Goal: Task Accomplishment & Management: Manage account settings

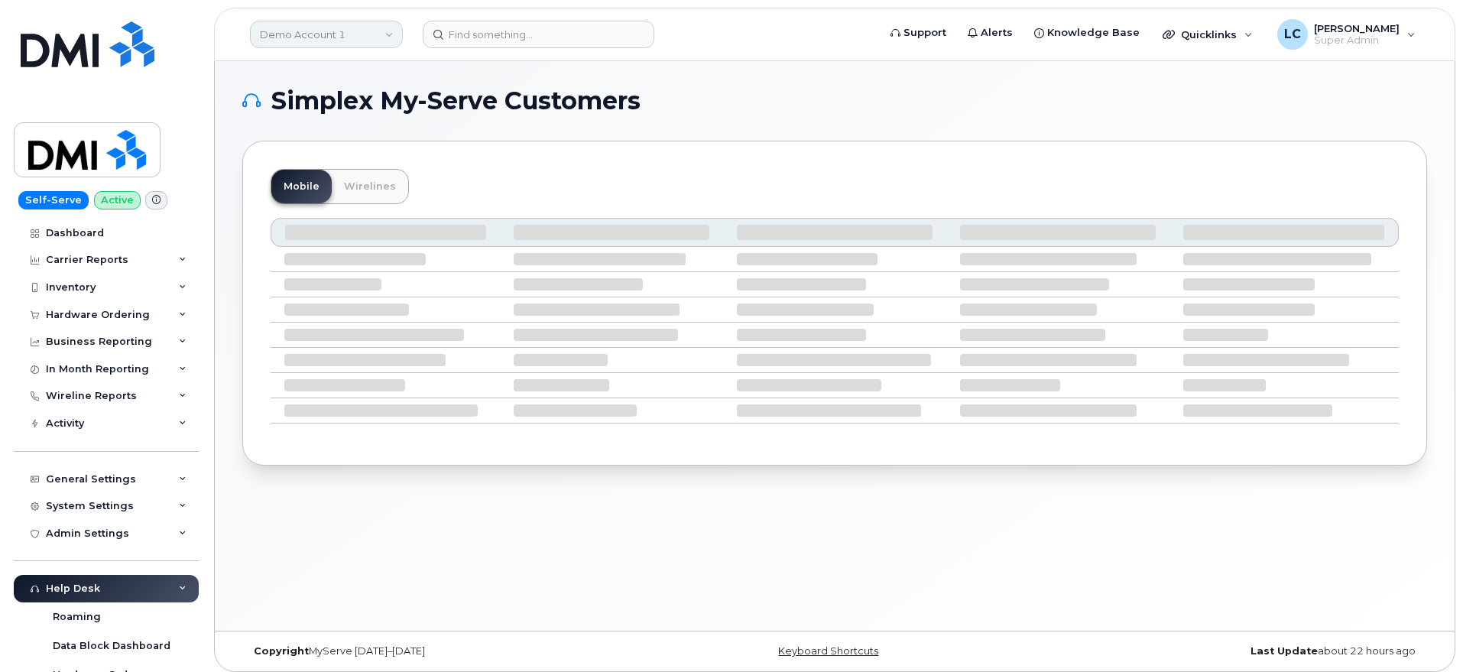
click at [303, 41] on link "Demo Account 1" at bounding box center [326, 35] width 153 height 28
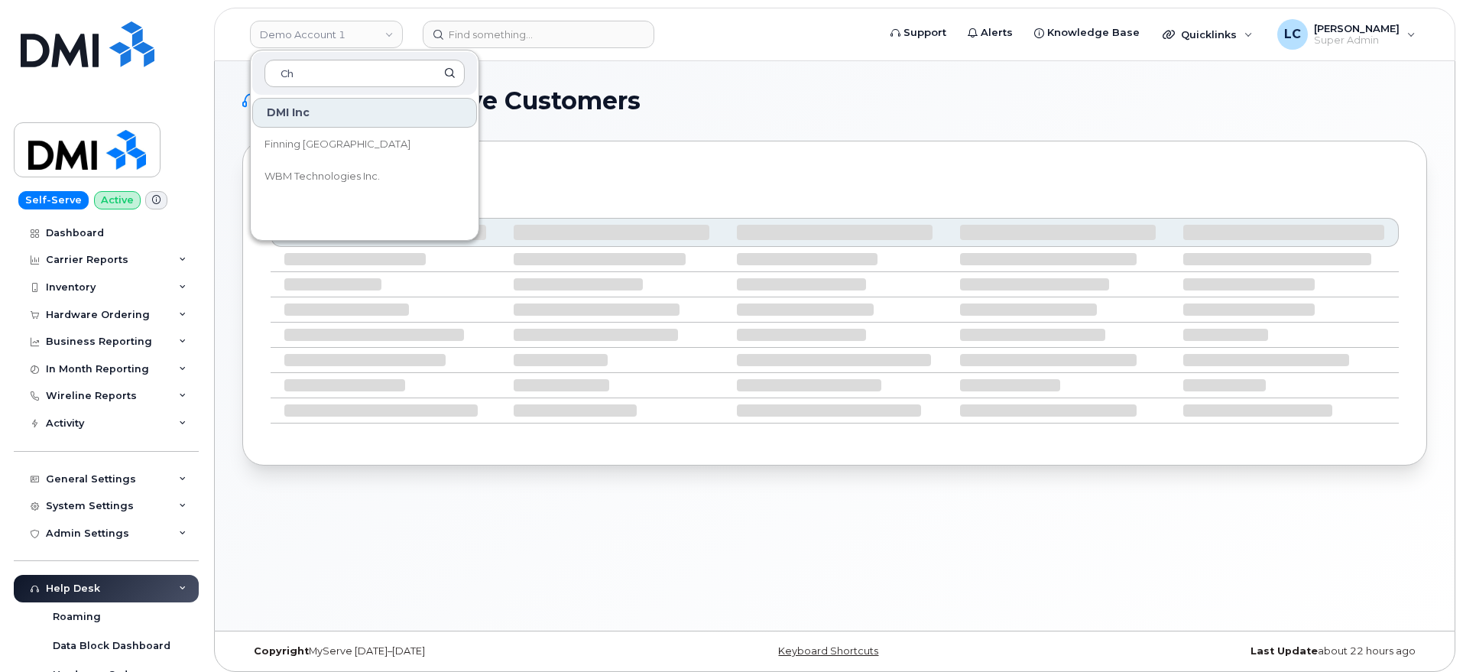
type input "C"
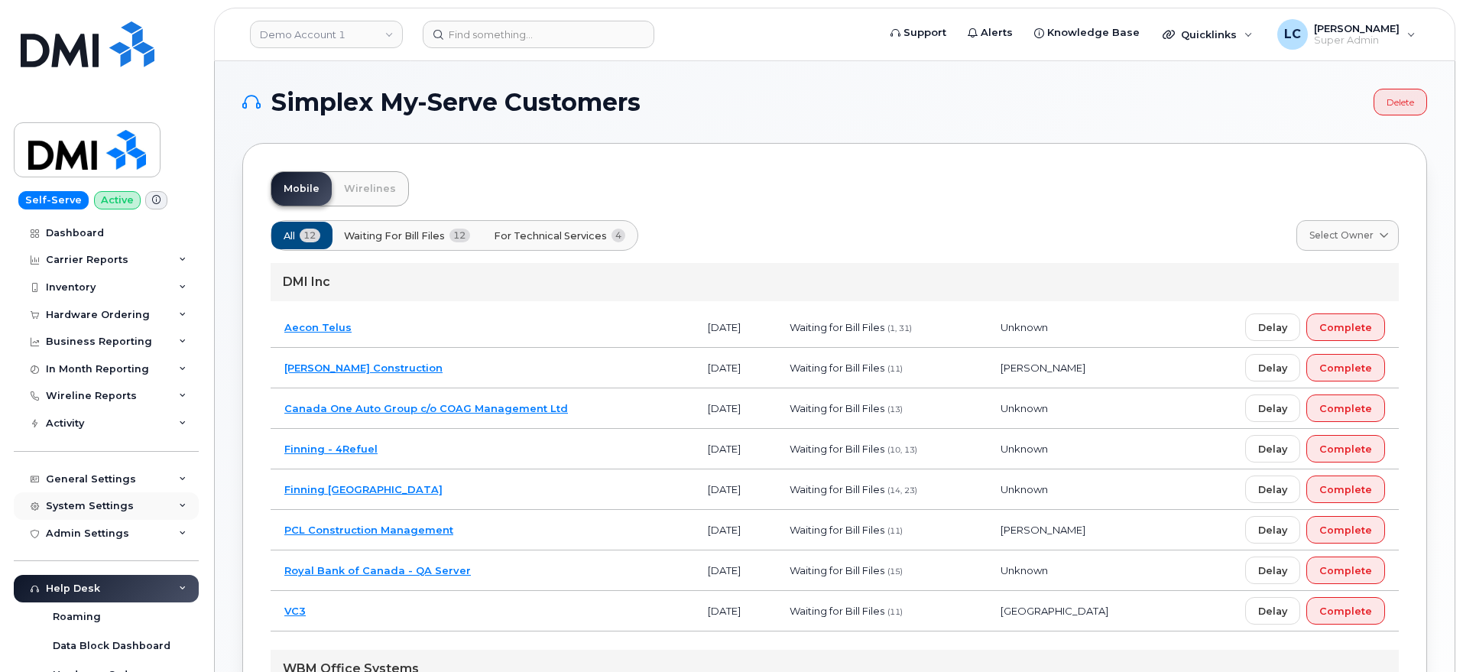
click at [86, 498] on div "System Settings" at bounding box center [106, 506] width 185 height 28
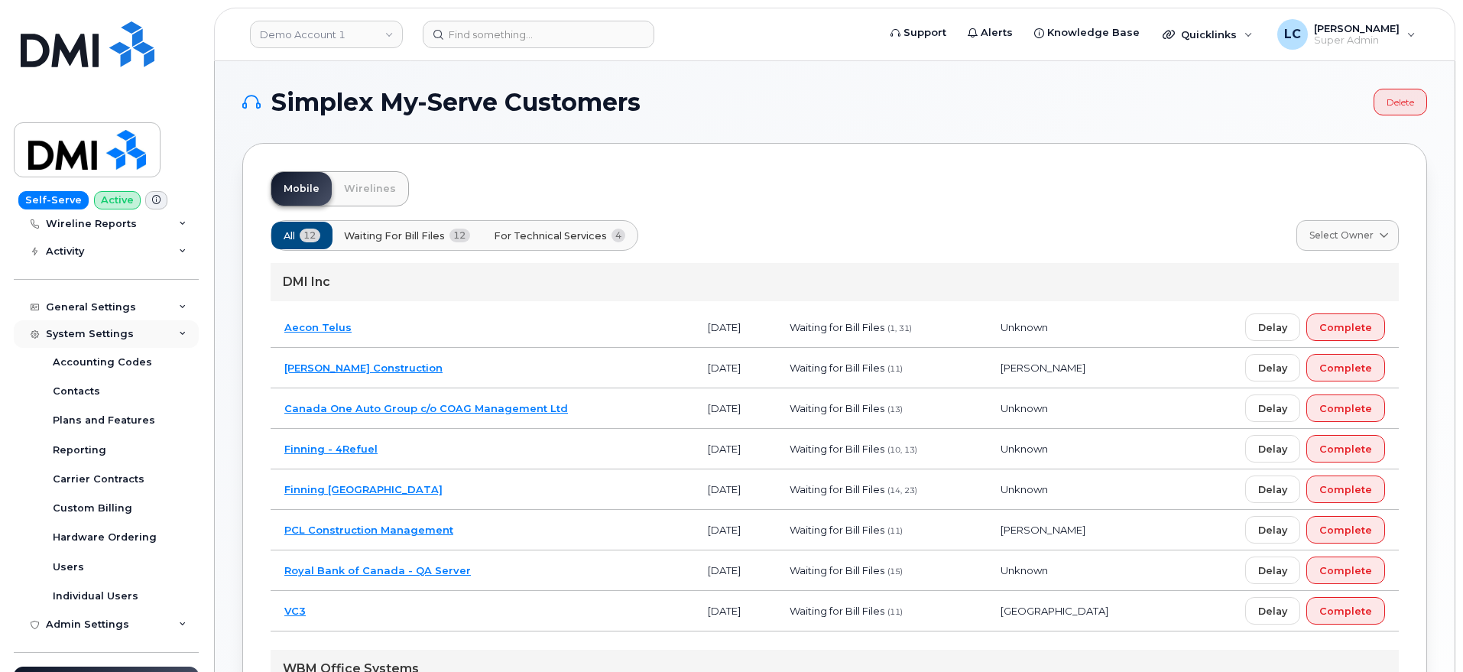
scroll to position [191, 0]
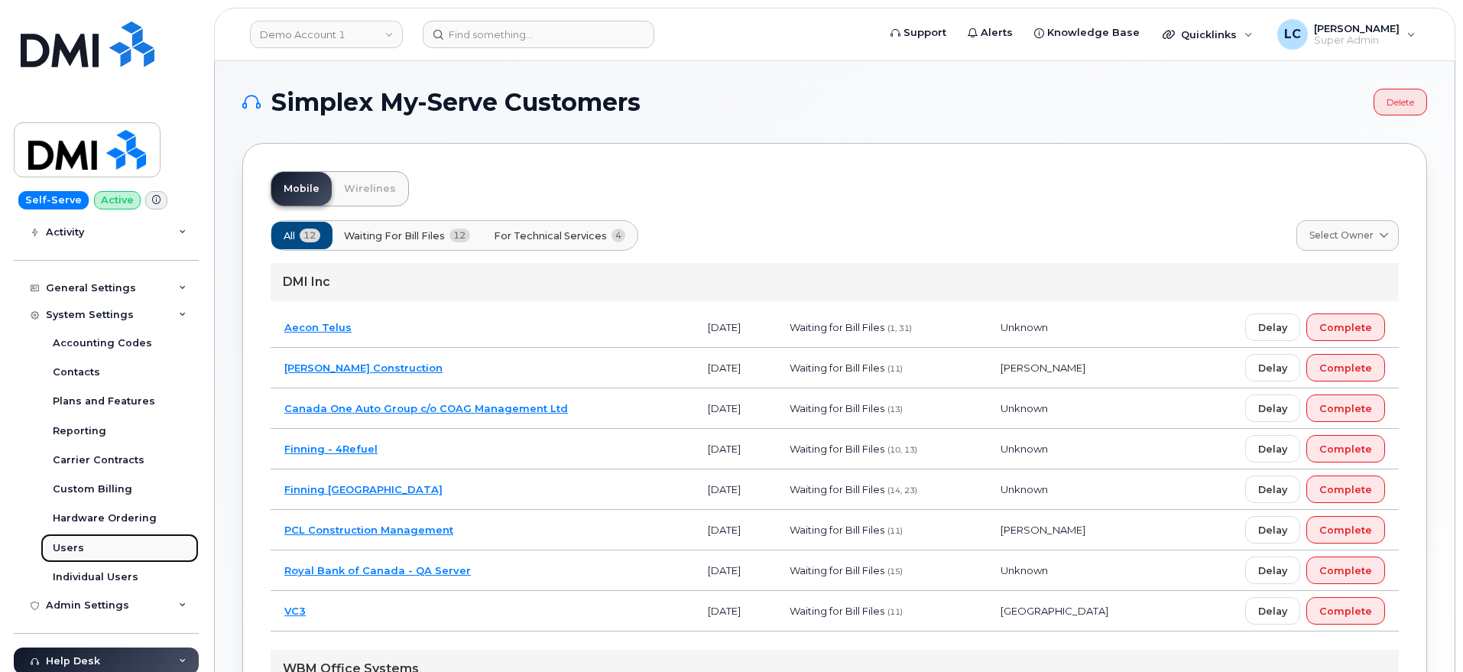
click at [88, 547] on link "Users" at bounding box center [120, 548] width 158 height 29
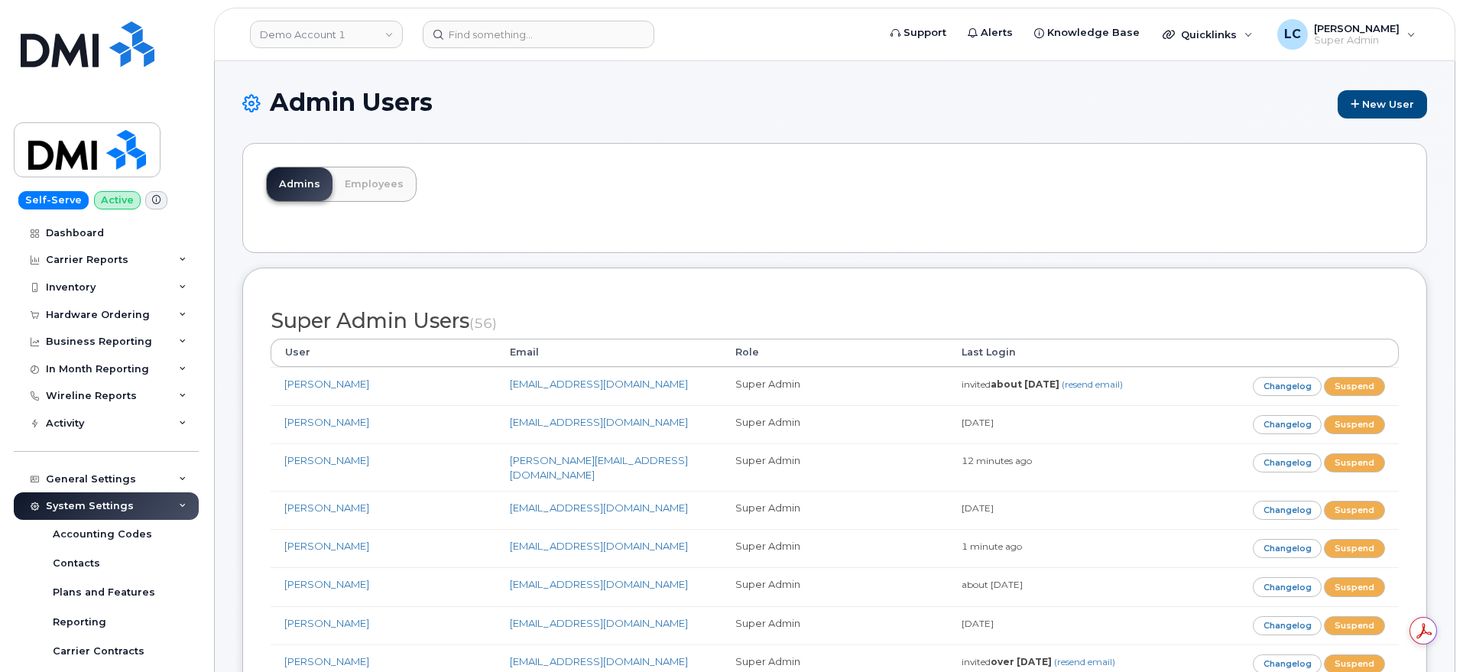
scroll to position [96, 0]
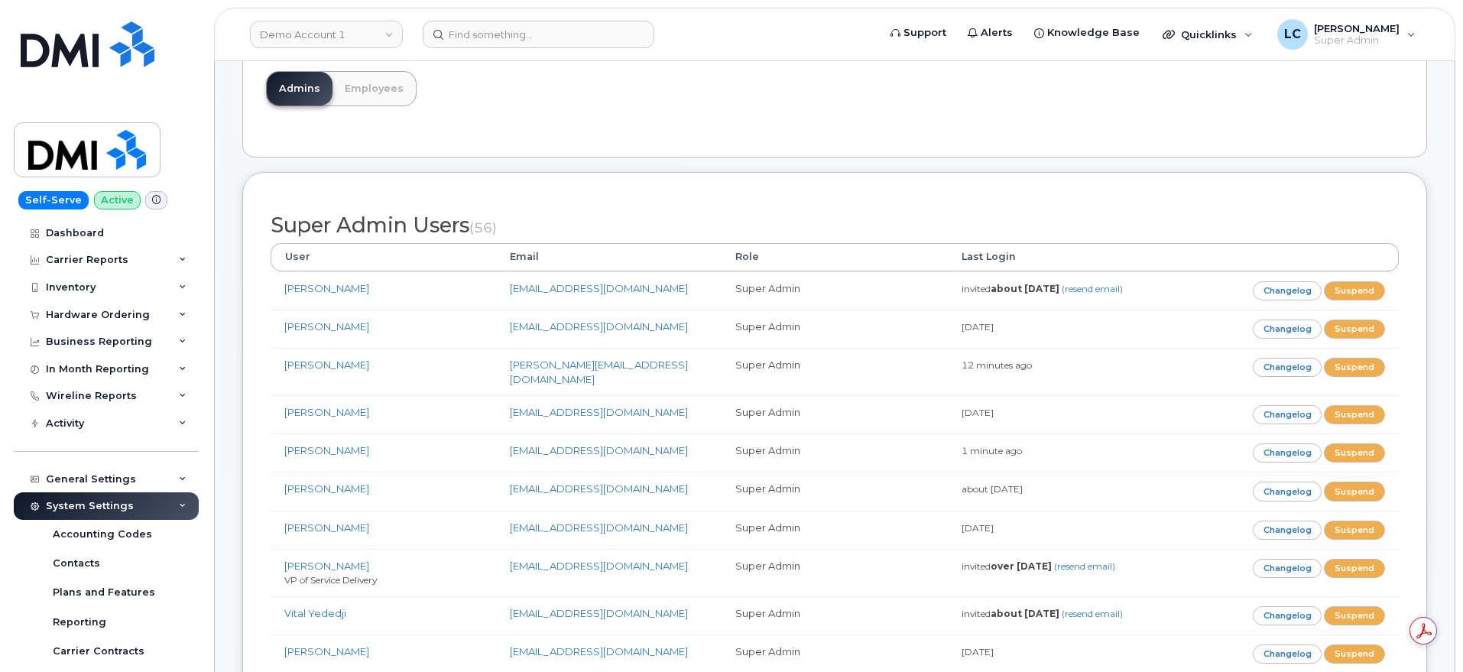
click at [610, 144] on div "Admins Employees" at bounding box center [834, 102] width 1185 height 110
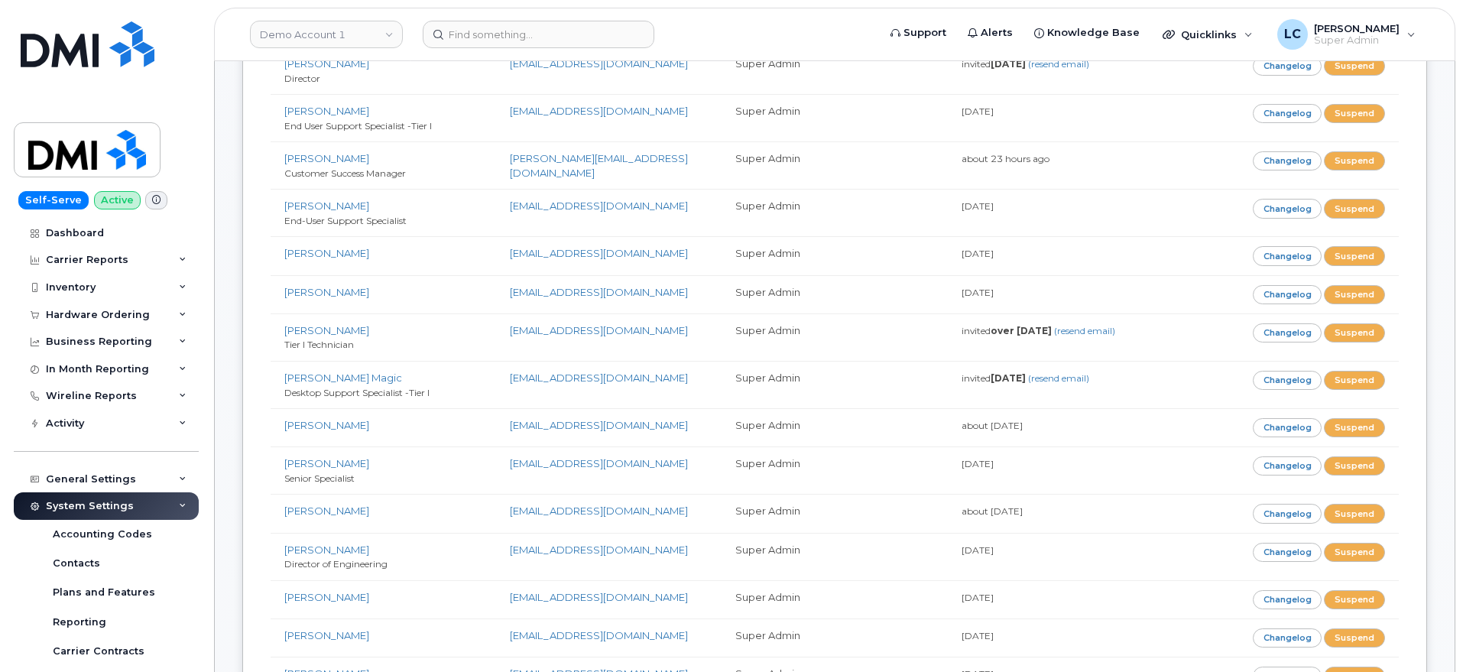
scroll to position [3457, 0]
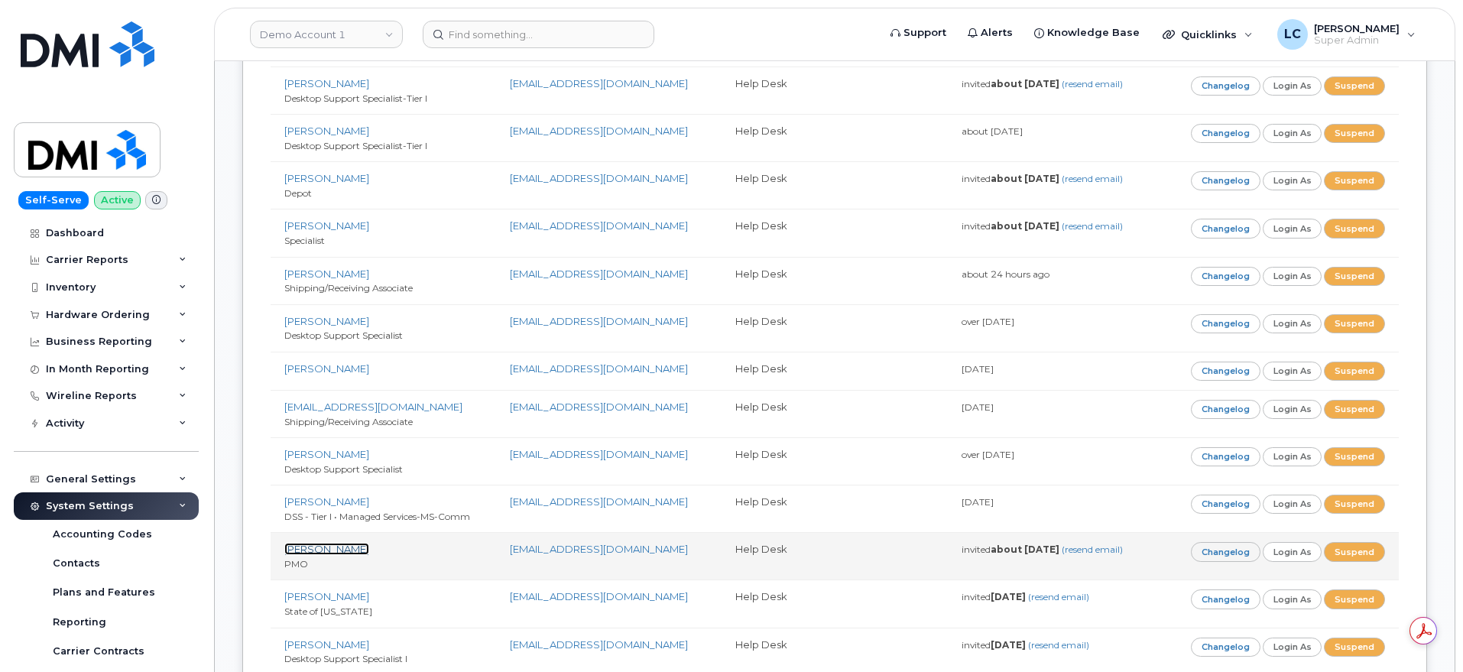
click at [356, 543] on link "[PERSON_NAME]" at bounding box center [326, 549] width 85 height 12
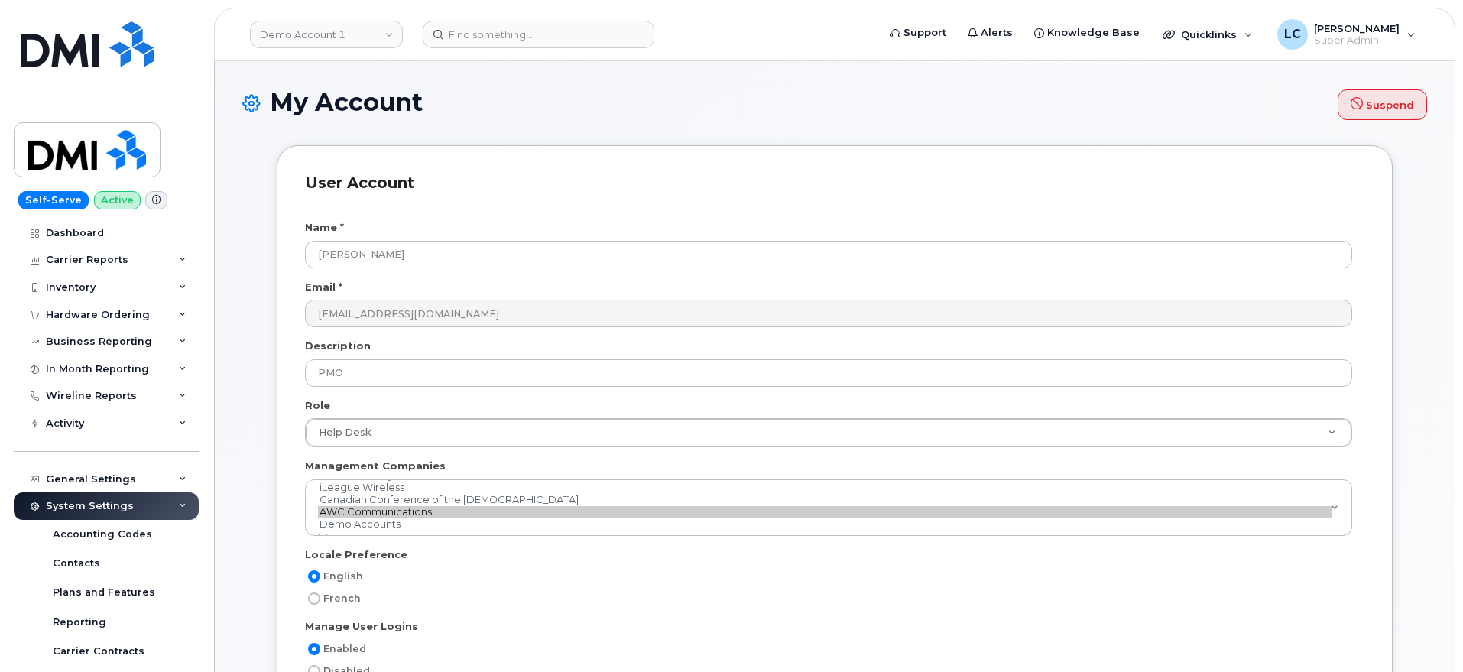
select select
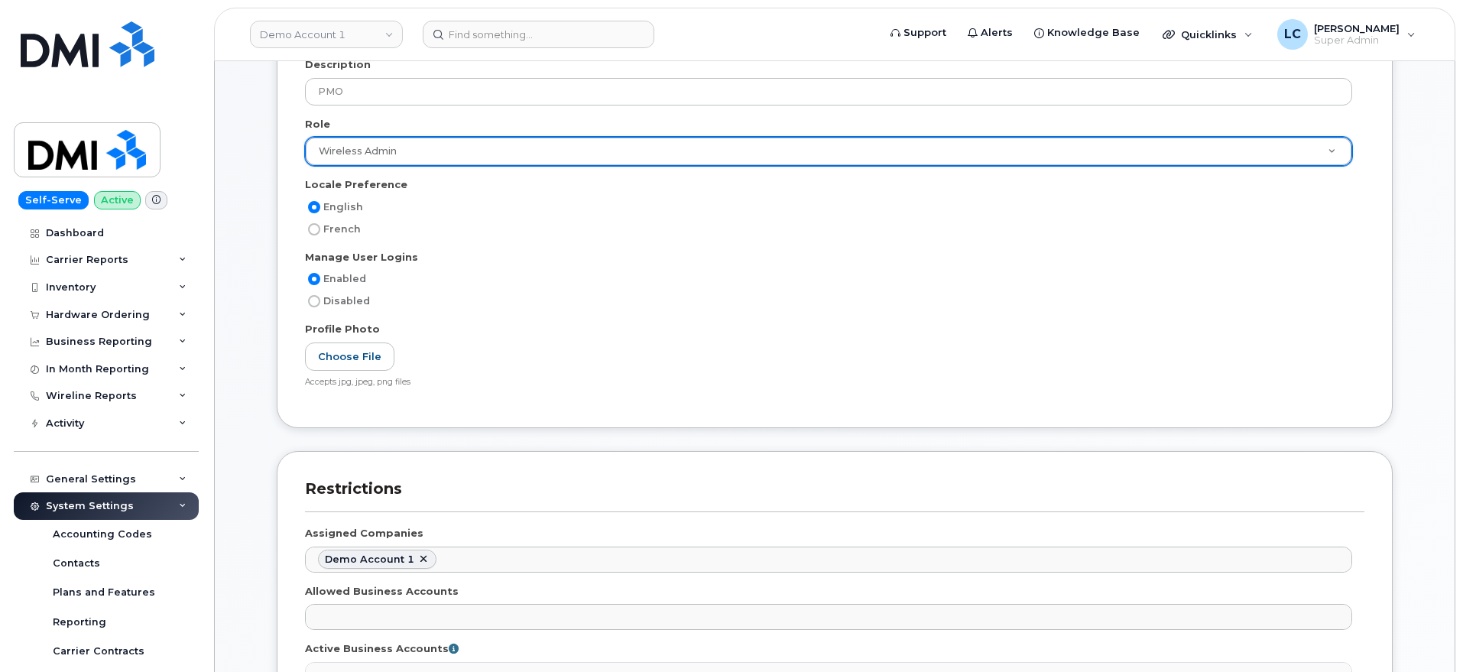
scroll to position [96, 0]
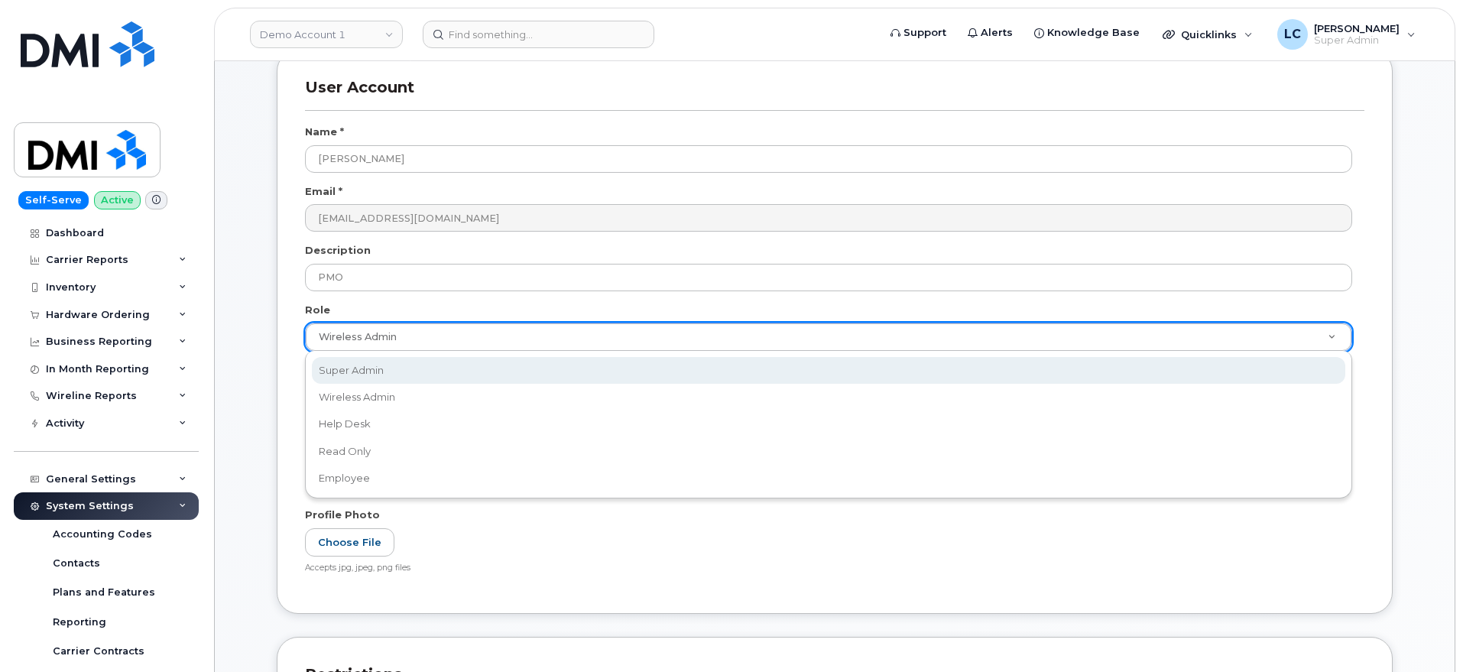
select select "super_admin"
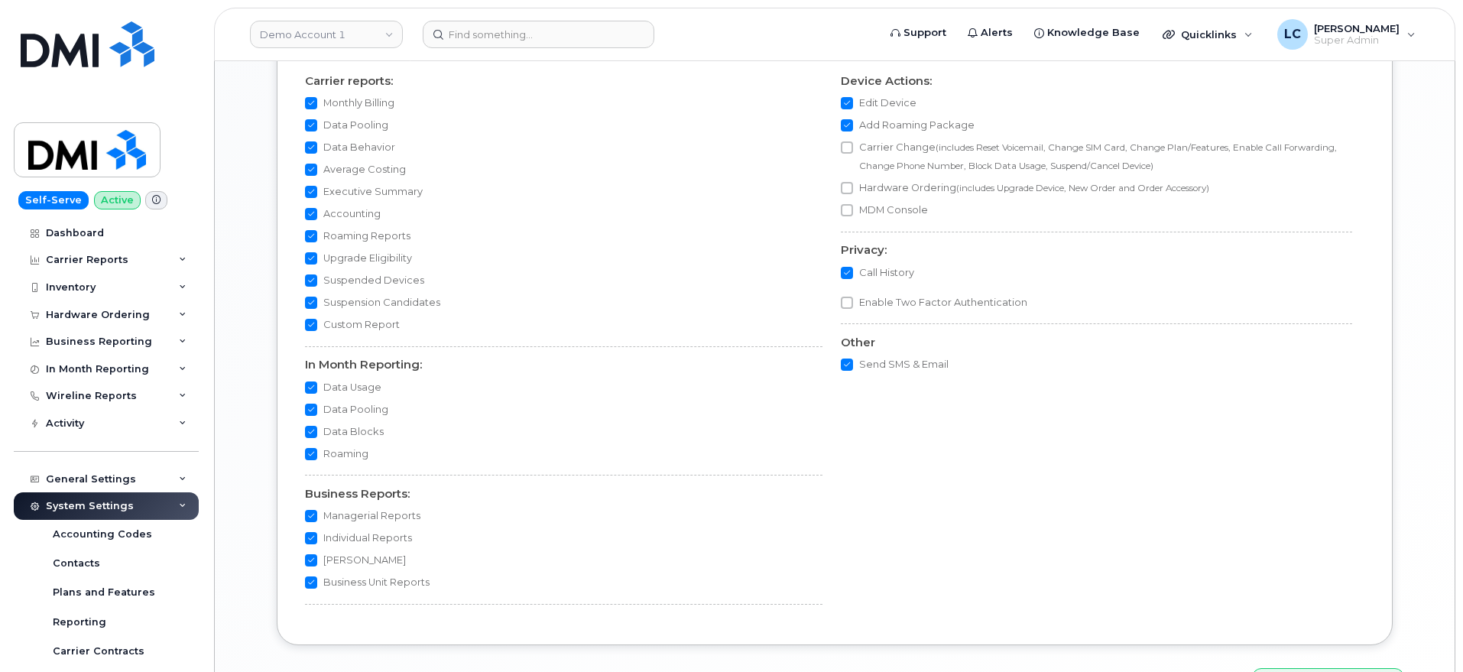
scroll to position [1435, 0]
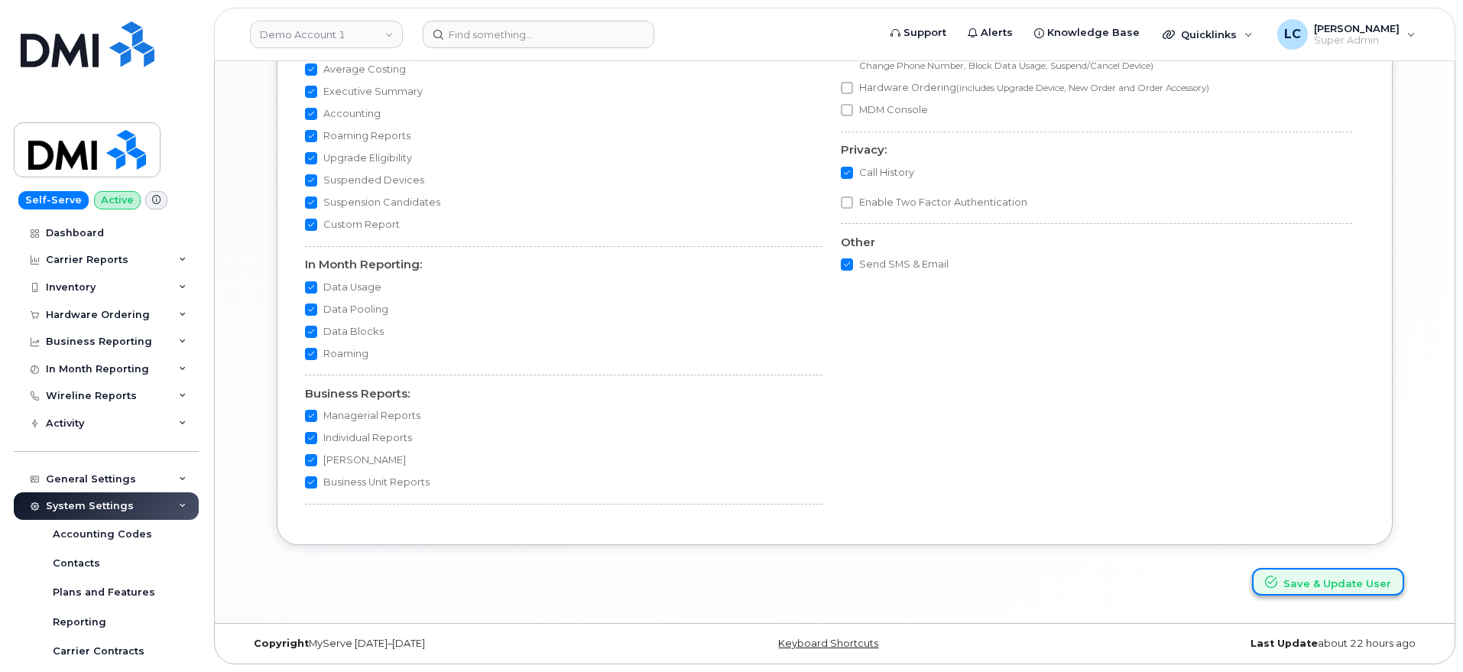
click at [1314, 592] on button "Save & Update User" at bounding box center [1328, 582] width 152 height 28
